Goal: Task Accomplishment & Management: Manage account settings

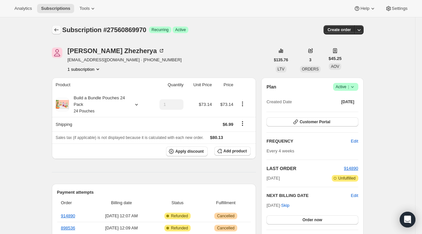
click at [58, 30] on icon "Subscriptions" at bounding box center [56, 30] width 7 height 7
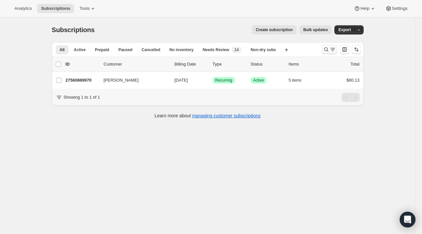
click at [326, 49] on icon "Search and filter results" at bounding box center [326, 49] width 7 height 7
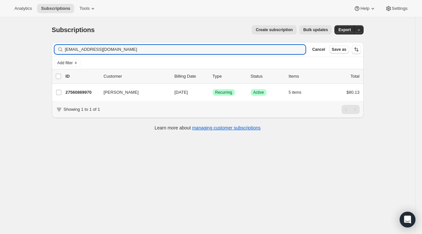
drag, startPoint x: 128, startPoint y: 50, endPoint x: 36, endPoint y: 54, distance: 91.8
click at [36, 54] on div "Subscriptions. This page is ready Subscriptions Create subscription Bulk update…" at bounding box center [207, 134] width 415 height 234
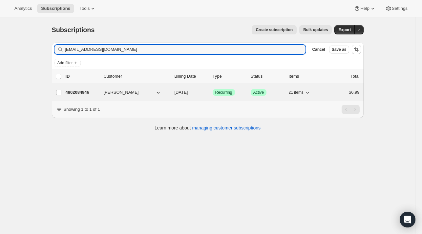
type input "[EMAIL_ADDRESS][DOMAIN_NAME]"
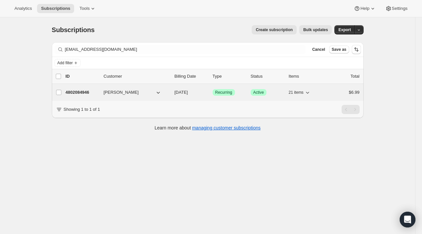
click at [80, 96] on div "4802084946 [PERSON_NAME] [DATE] Success Recurring Success Active 21 items $6.99" at bounding box center [213, 92] width 294 height 9
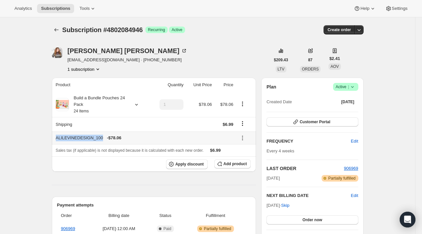
drag, startPoint x: 99, startPoint y: 139, endPoint x: 57, endPoint y: 139, distance: 42.3
click at [57, 139] on div "ALILEVINEDESIGN_100 - $78.06" at bounding box center [144, 138] width 177 height 7
copy div "ALILEVINEDESIGN_100"
click at [243, 135] on icon at bounding box center [242, 138] width 7 height 7
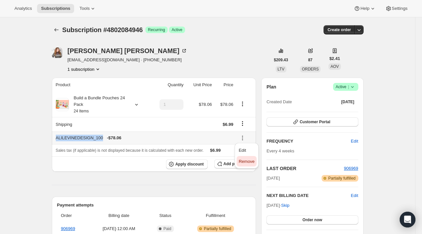
click at [245, 164] on span "Remove" at bounding box center [246, 161] width 16 height 5
